Goal: Information Seeking & Learning: Learn about a topic

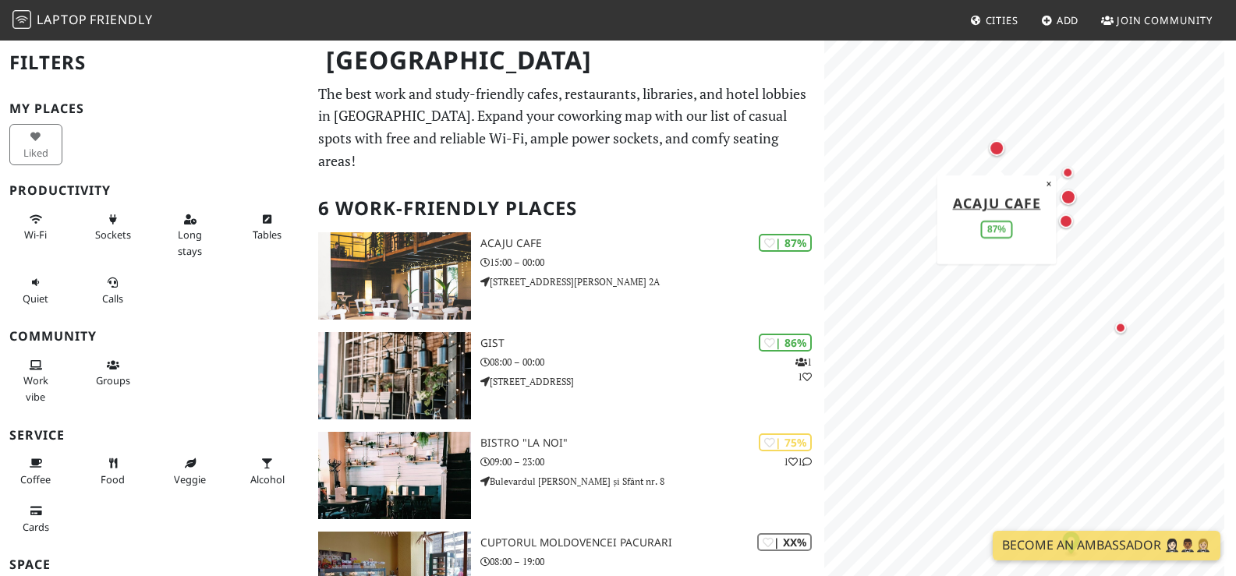
click at [972, 232] on div "© OpenStreetMap contributors | MapLibre Acaju Cafe 87% ×" at bounding box center [1030, 327] width 412 height 576
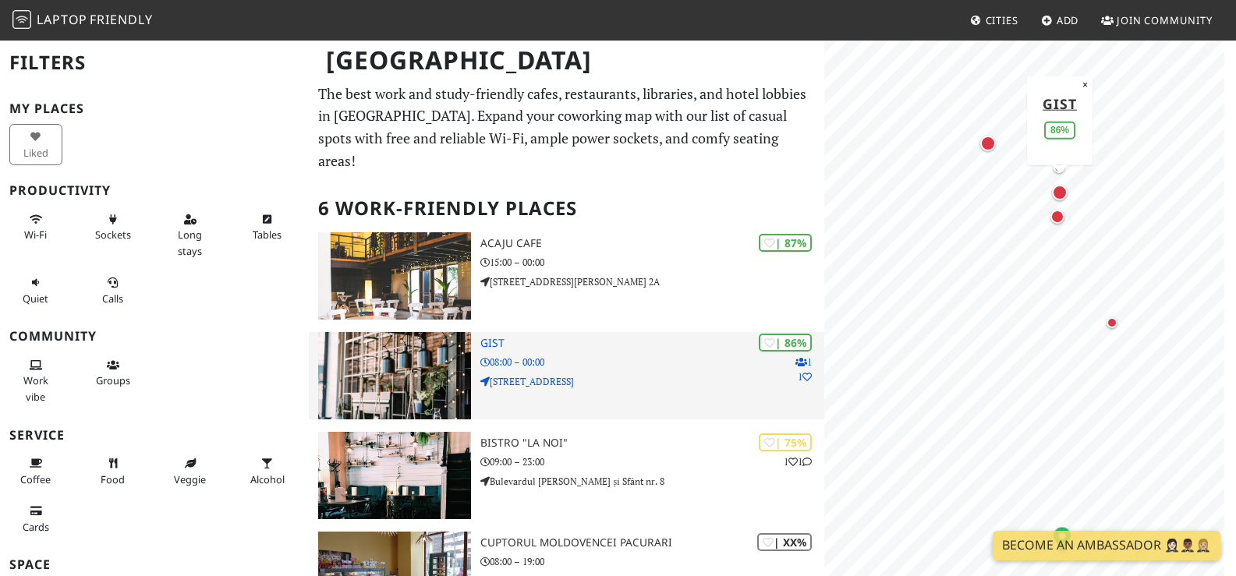
click at [482, 337] on h3 "Gist" at bounding box center [651, 343] width 343 height 13
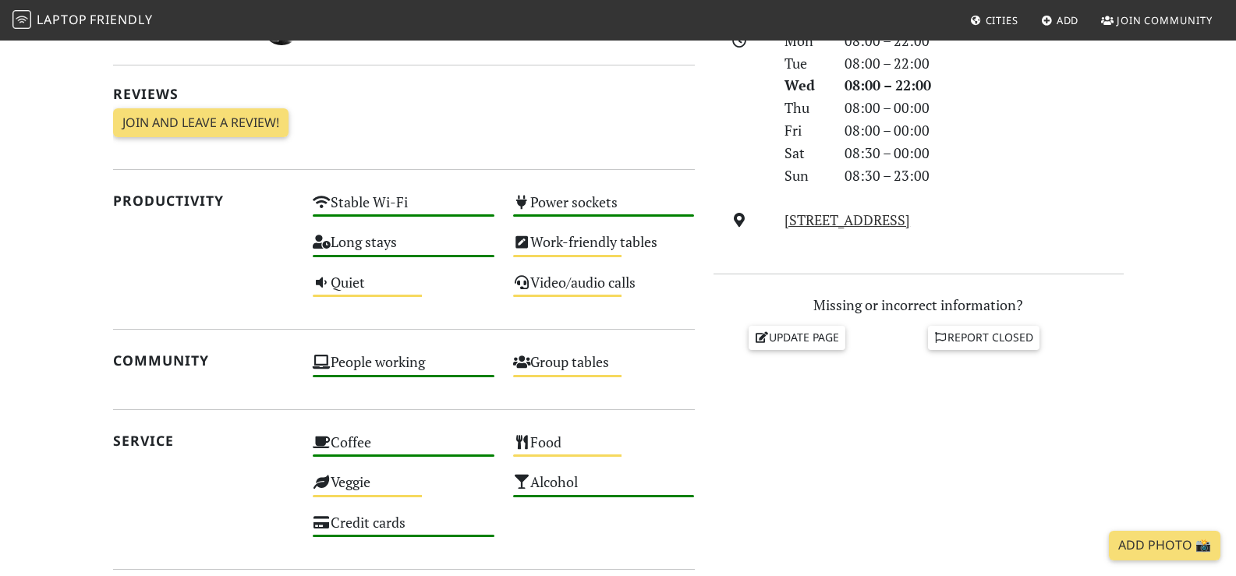
scroll to position [259, 0]
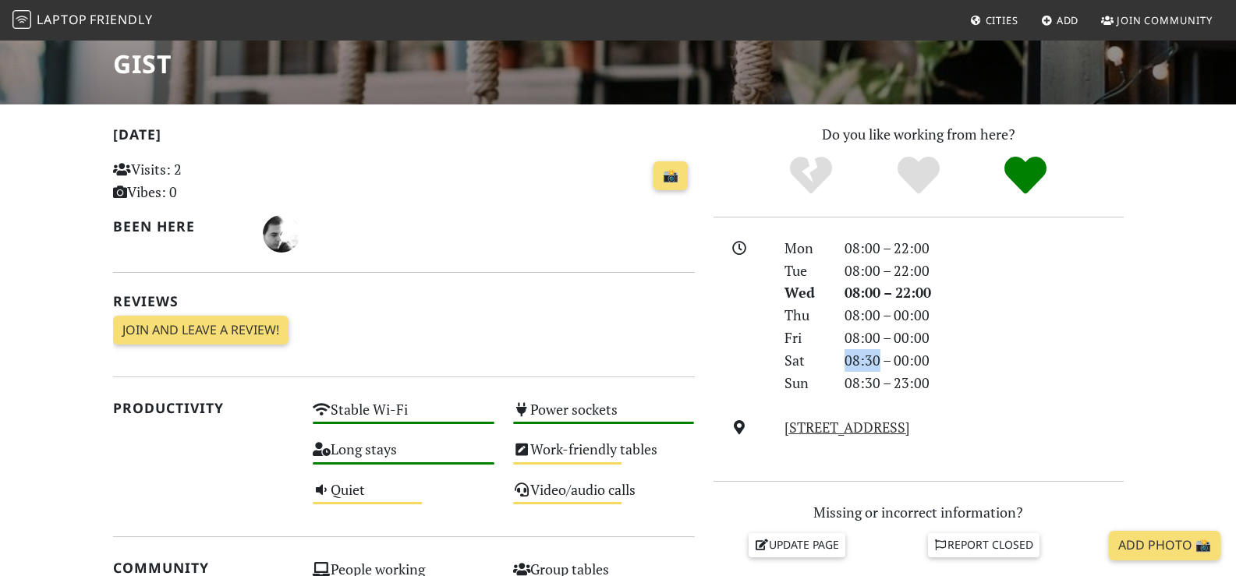
drag, startPoint x: 878, startPoint y: 360, endPoint x: 819, endPoint y: 388, distance: 65.6
click at [830, 374] on div "Mon 08:00 – 22:00 Tue 08:00 – 22:00 Wed 08:00 – 22:00 Thu 08:00 – 00:00 Fri 08:…" at bounding box center [953, 316] width 357 height 158
click at [800, 358] on div "Sat" at bounding box center [804, 360] width 59 height 23
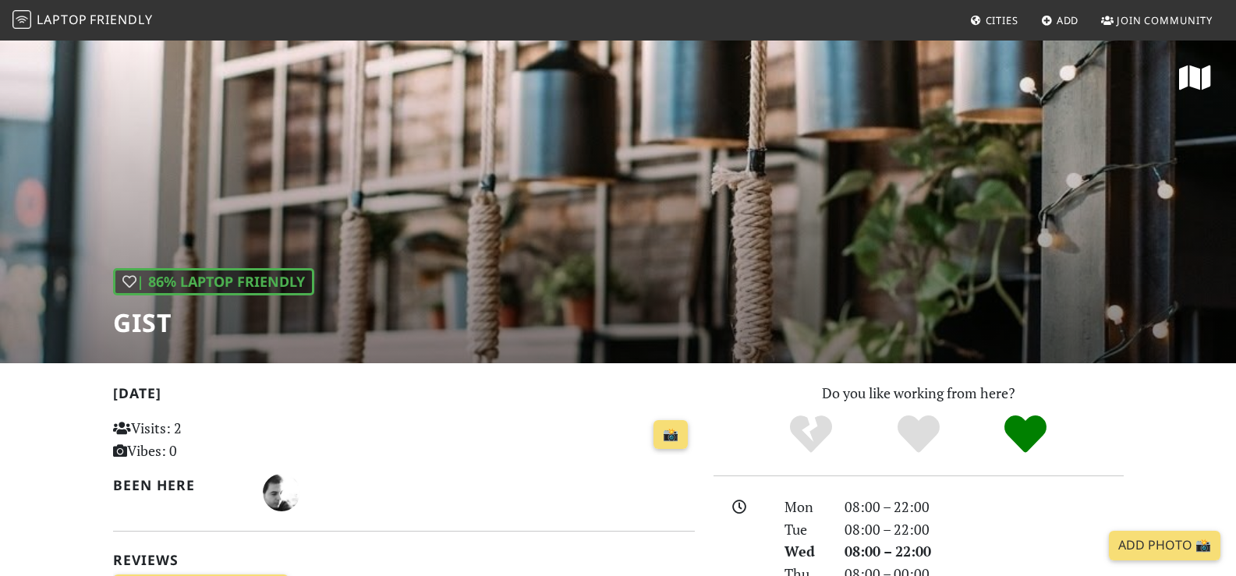
click at [612, 200] on div "| 86% Laptop Friendly Gist" at bounding box center [618, 201] width 1236 height 324
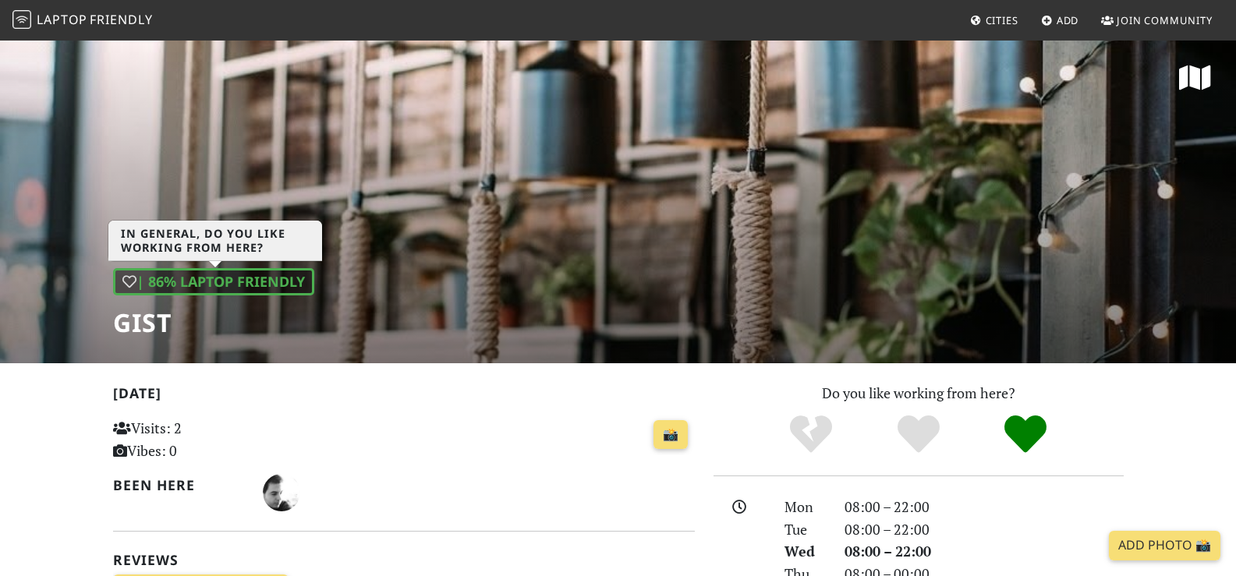
click at [243, 282] on div "| 86% Laptop Friendly" at bounding box center [213, 281] width 201 height 27
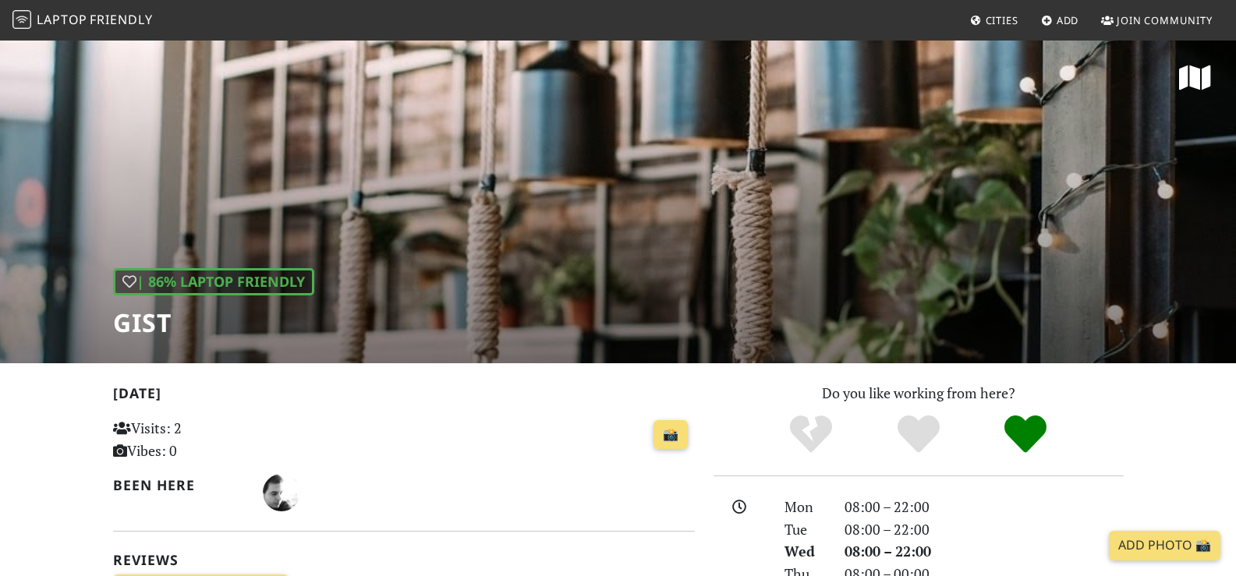
click at [59, 17] on span "Laptop" at bounding box center [62, 19] width 51 height 17
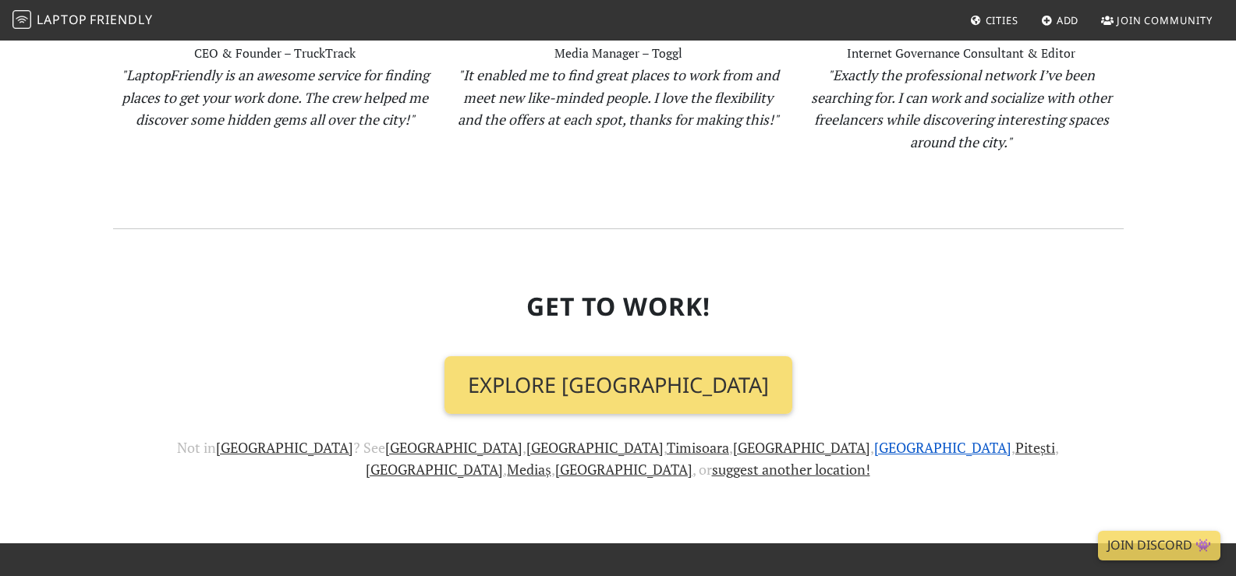
scroll to position [1758, 0]
